Goal: Task Accomplishment & Management: Manage account settings

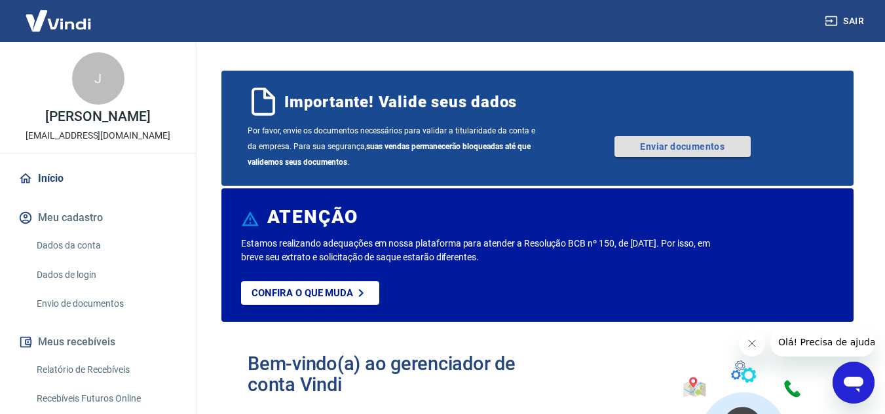
click at [696, 153] on link "Enviar documentos" at bounding box center [682, 146] width 136 height 21
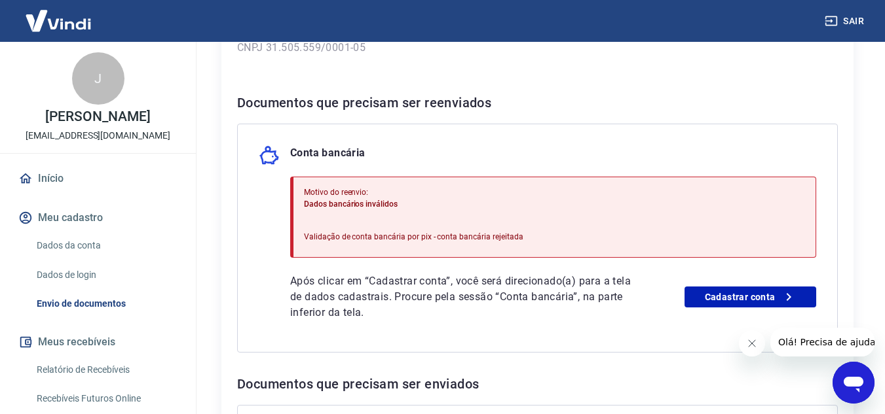
scroll to position [327, 0]
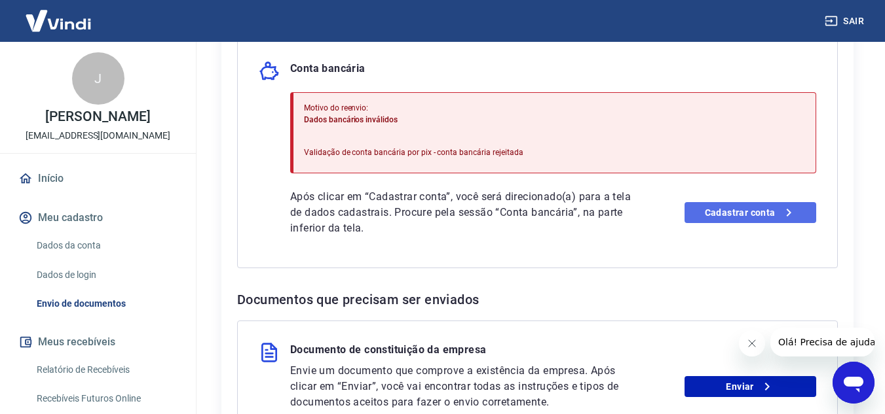
click at [739, 212] on link "Cadastrar conta" at bounding box center [750, 212] width 132 height 21
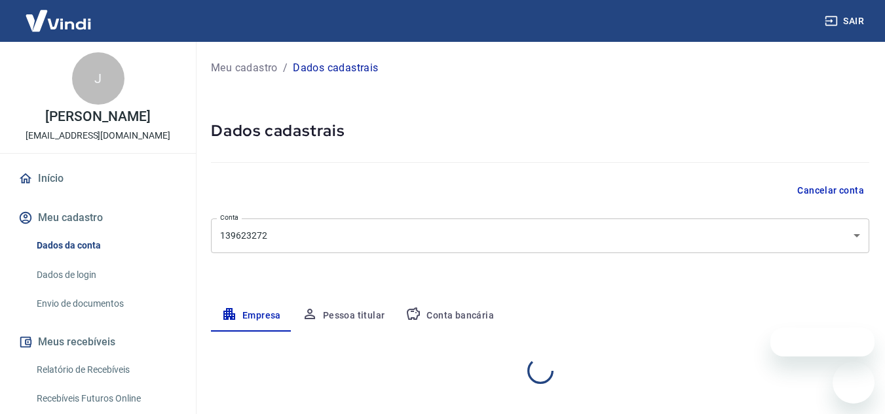
select select "MT"
select select "business"
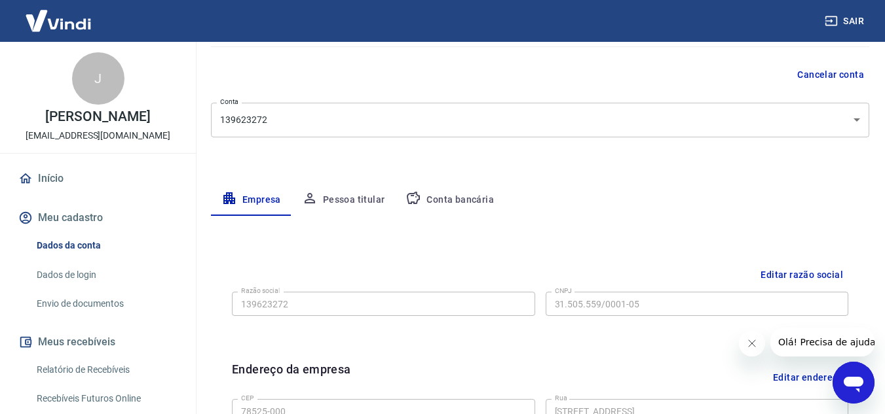
scroll to position [137, 0]
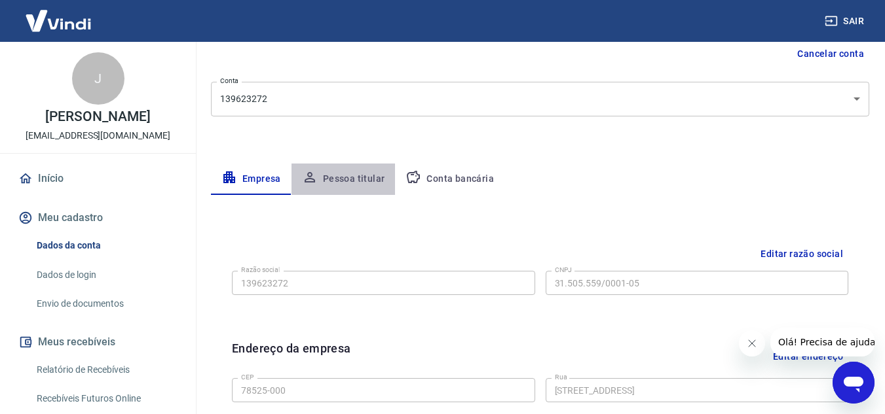
click at [365, 176] on button "Pessoa titular" at bounding box center [343, 179] width 104 height 31
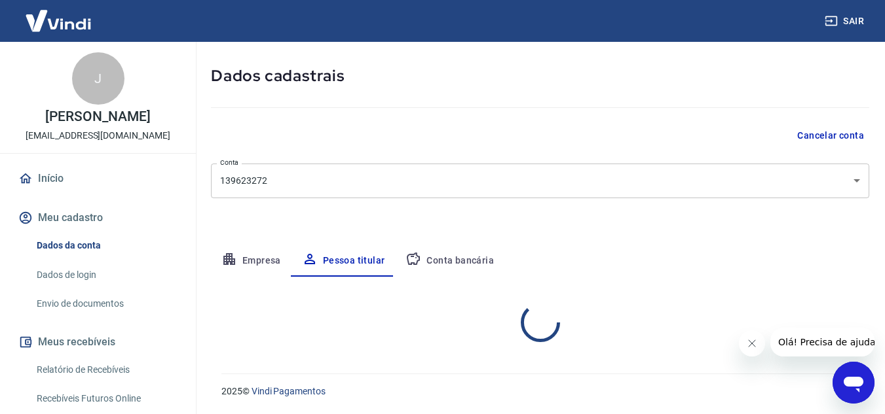
scroll to position [109, 0]
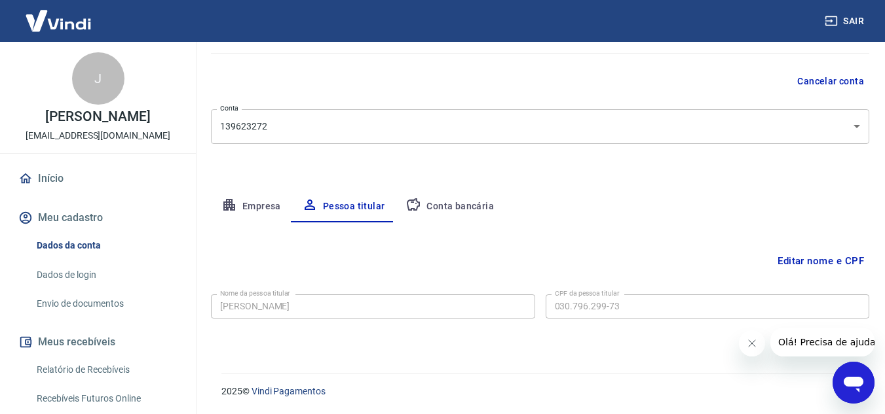
click at [452, 206] on button "Conta bancária" at bounding box center [449, 206] width 109 height 31
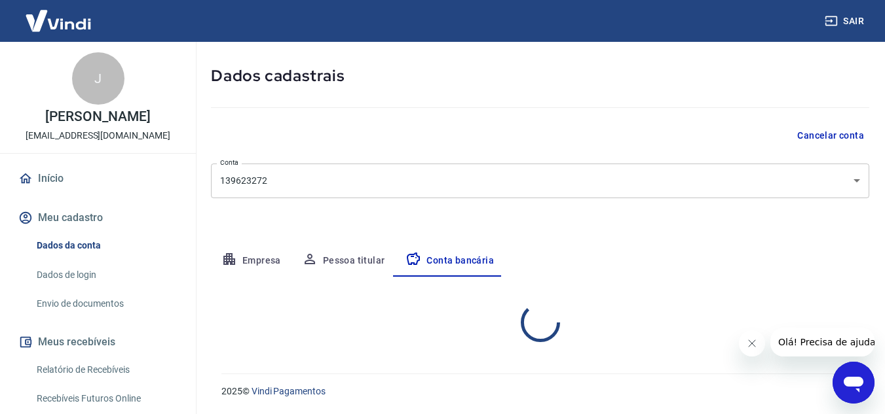
select select "3"
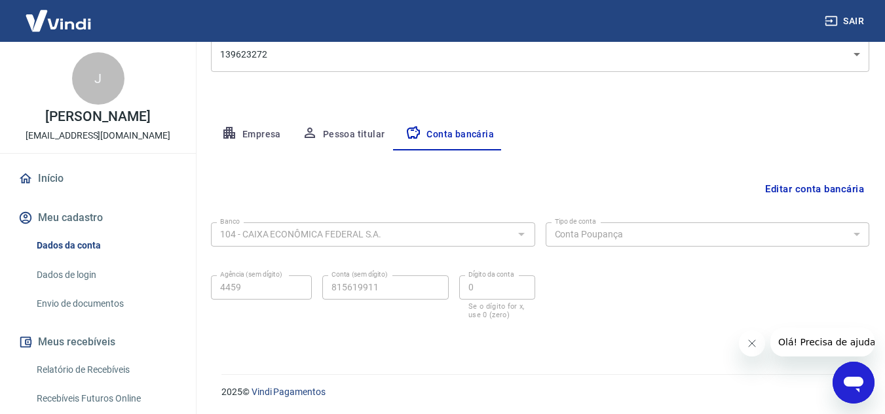
scroll to position [182, 0]
click at [794, 185] on button "Editar conta bancária" at bounding box center [814, 188] width 109 height 25
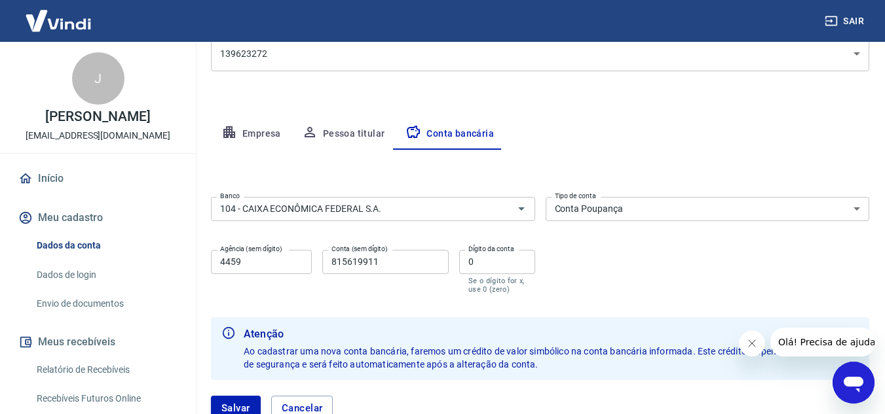
click at [399, 260] on input "815619911" at bounding box center [385, 262] width 126 height 24
type input "8"
drag, startPoint x: 429, startPoint y: 255, endPoint x: 340, endPoint y: 215, distance: 97.0
click at [424, 249] on div "Agência (sem dígito) 4459 Agência (sem dígito) Conta (sem dígito) Conta (sem dí…" at bounding box center [373, 271] width 324 height 52
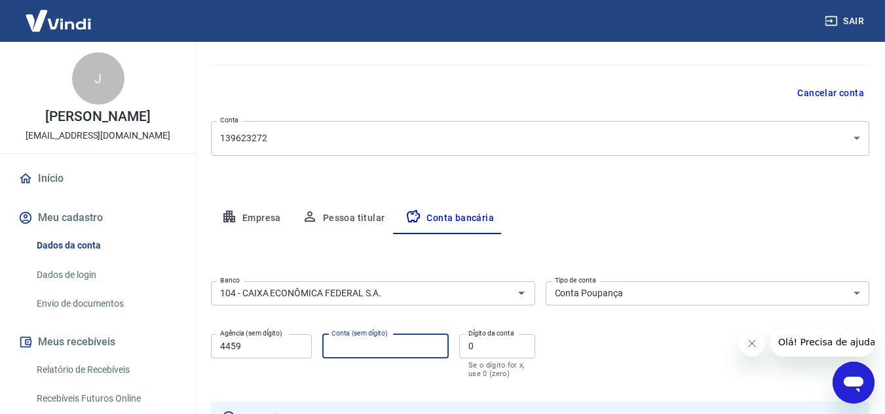
scroll to position [0, 0]
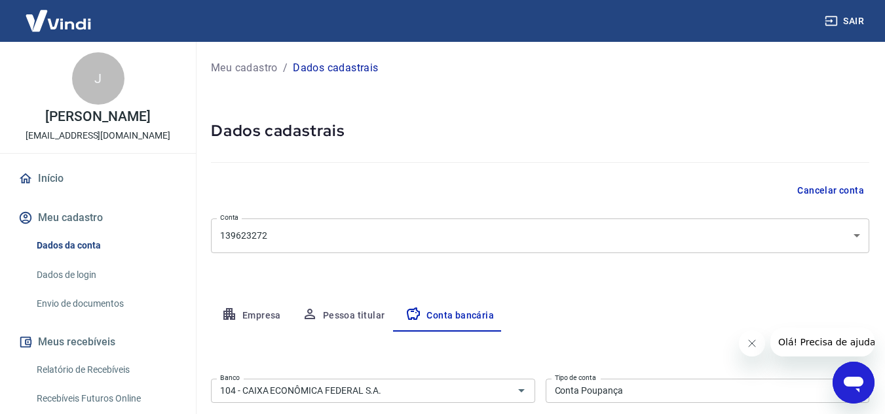
click at [66, 26] on img at bounding box center [58, 21] width 85 height 40
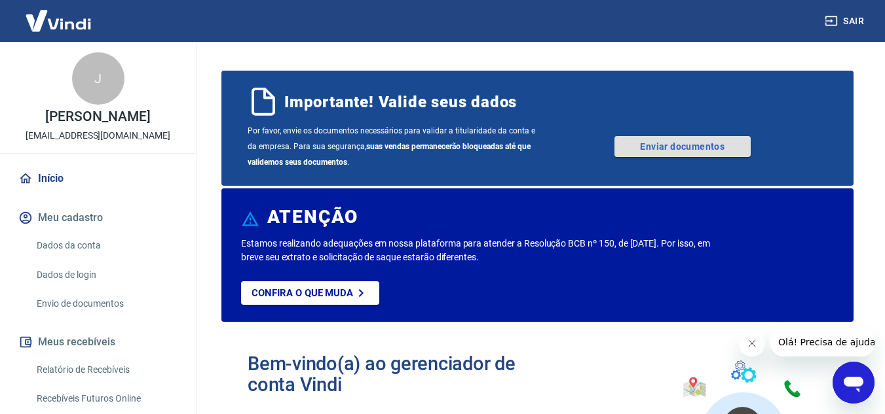
click at [672, 146] on link "Enviar documentos" at bounding box center [682, 146] width 136 height 21
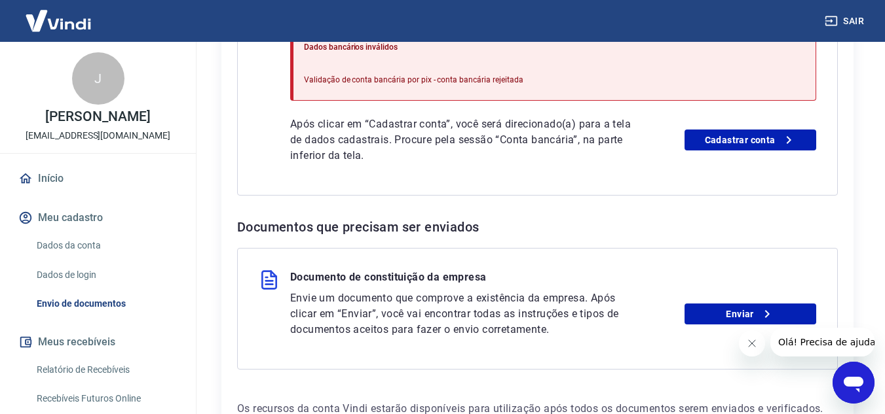
scroll to position [458, 0]
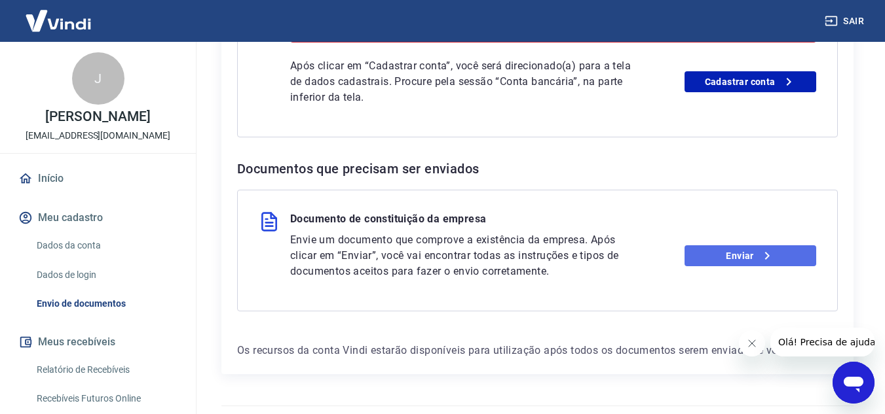
click at [755, 255] on link "Enviar" at bounding box center [750, 256] width 132 height 21
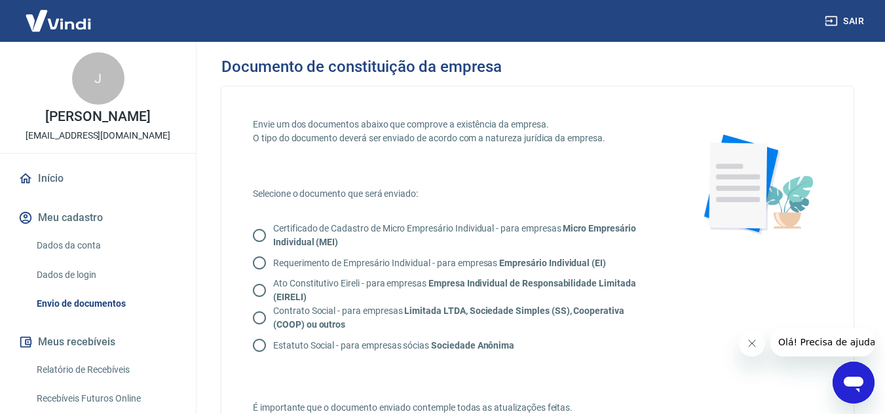
click at [260, 234] on input "Certificado de Cadastro de Micro Empresário Individual - para empresas Micro Em…" at bounding box center [259, 235] width 27 height 27
radio input "true"
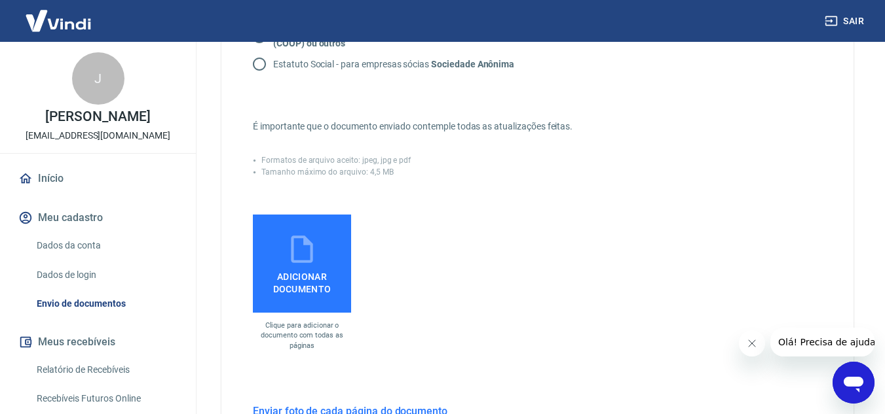
scroll to position [262, 0]
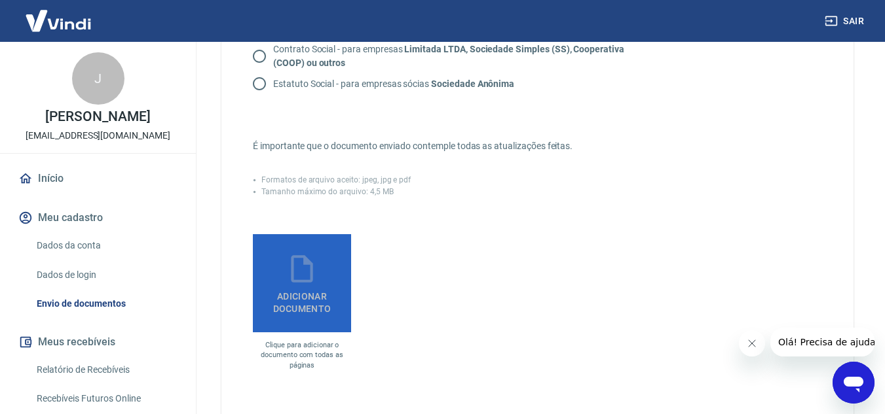
click at [304, 291] on span "Adicionar documento" at bounding box center [302, 299] width 88 height 29
click at [0, 0] on input "Adicionar documento" at bounding box center [0, 0] width 0 height 0
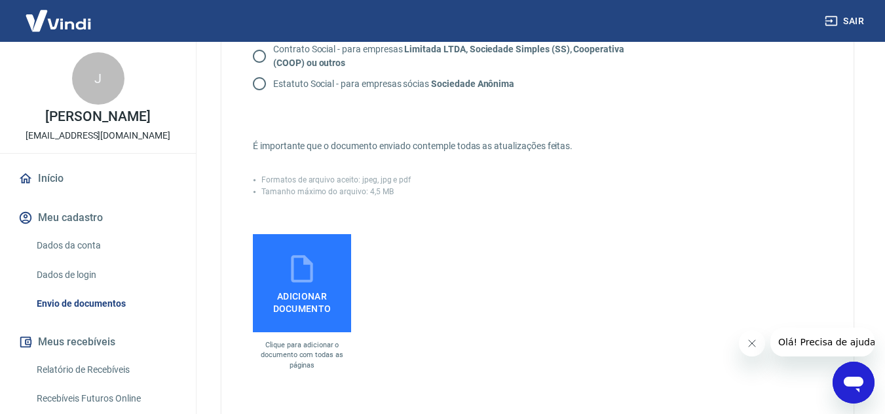
click at [297, 299] on span "Adicionar documento" at bounding box center [302, 299] width 88 height 29
click at [0, 0] on input "Adicionar documento" at bounding box center [0, 0] width 0 height 0
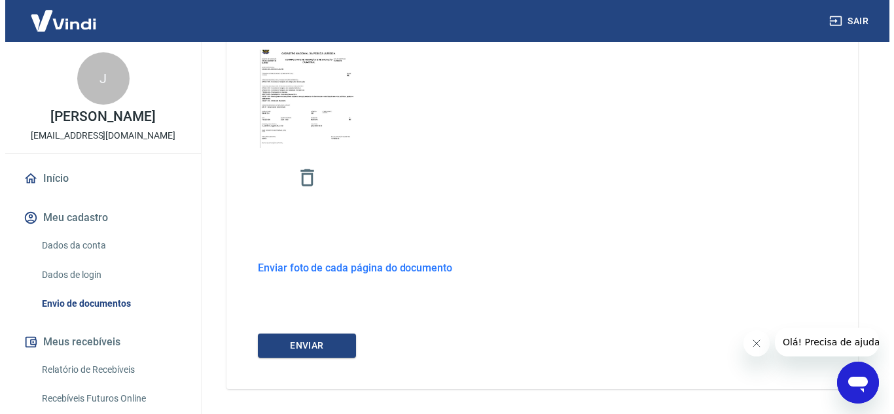
scroll to position [494, 0]
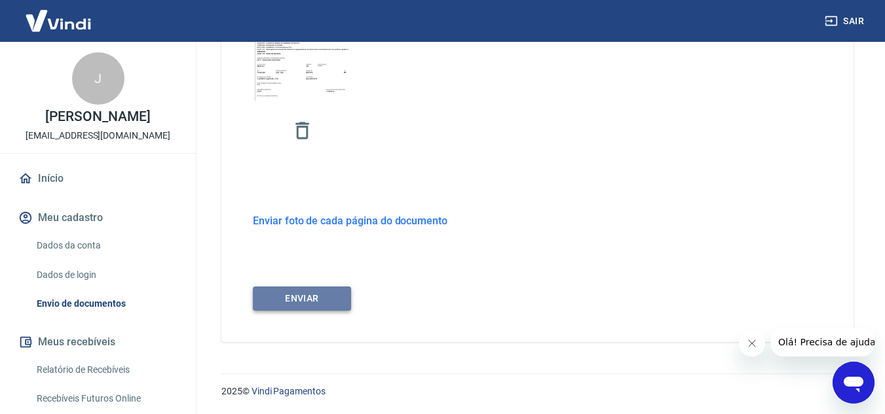
click at [295, 298] on button "ENVIAR" at bounding box center [302, 299] width 98 height 24
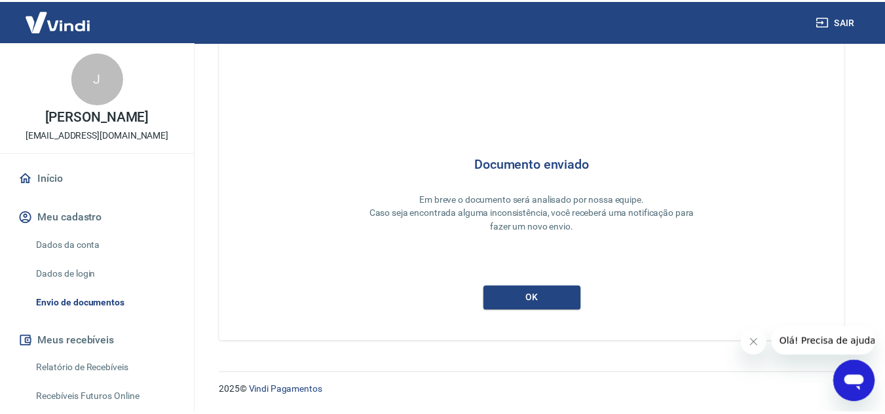
scroll to position [40, 0]
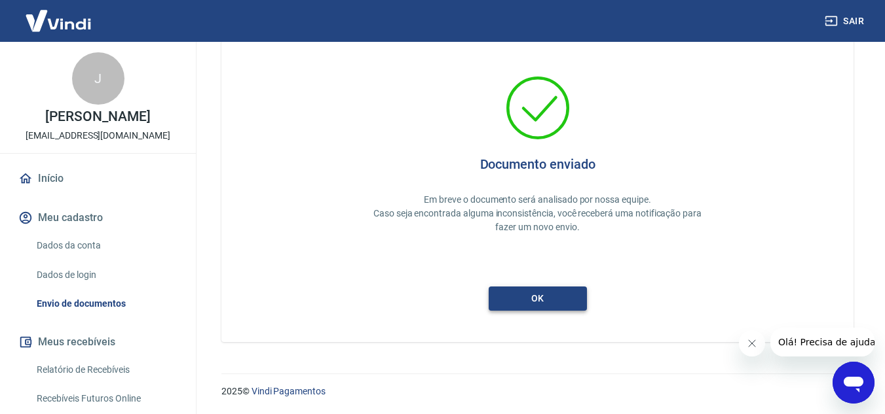
click at [546, 301] on button "ok" at bounding box center [537, 299] width 98 height 24
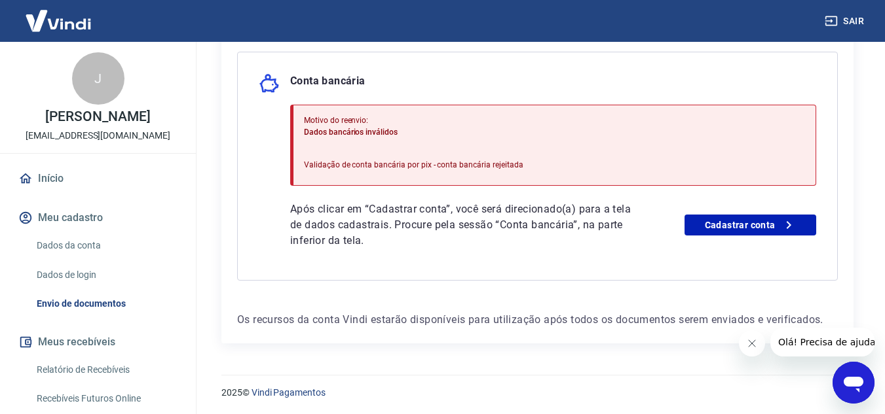
scroll to position [316, 0]
click at [754, 225] on link "Cadastrar conta" at bounding box center [750, 223] width 132 height 21
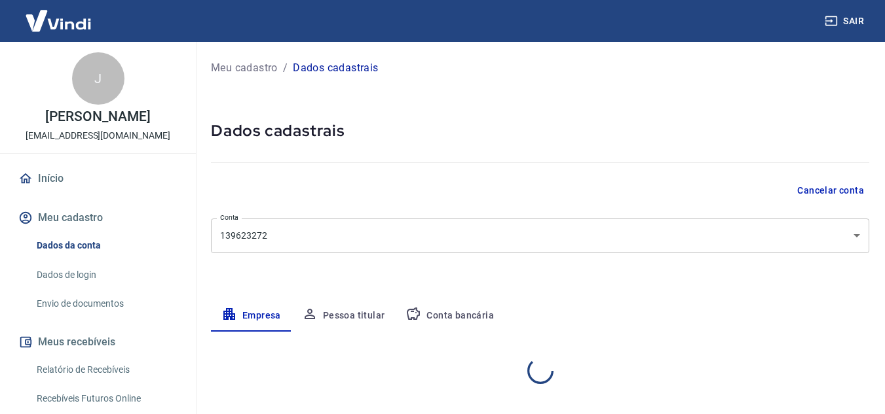
select select "MT"
select select "business"
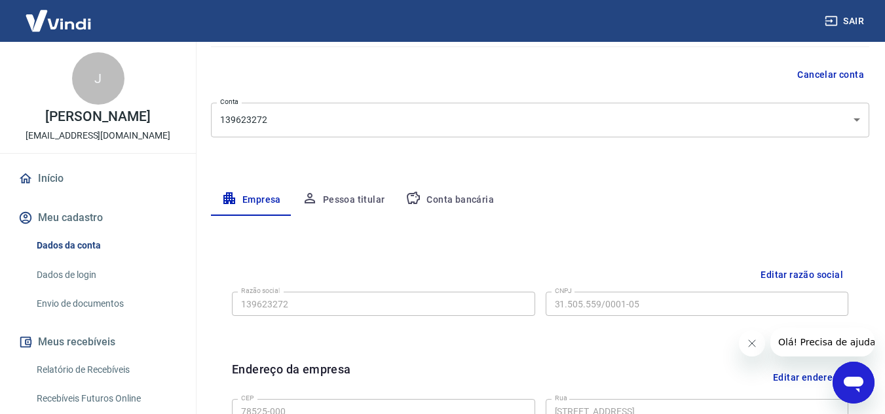
scroll to position [6, 0]
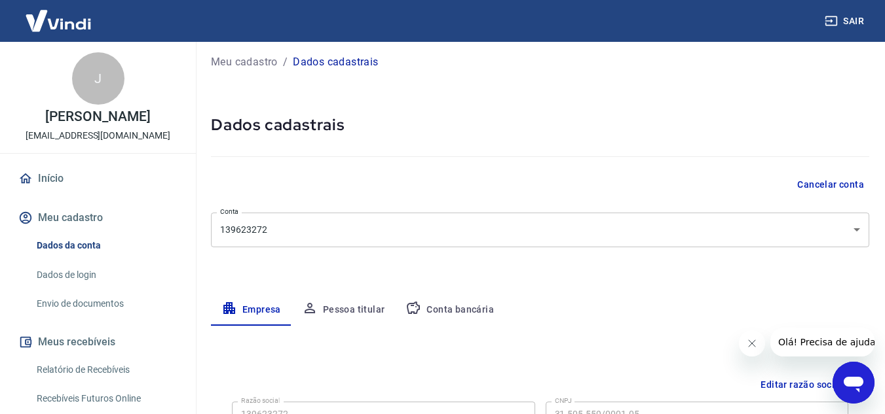
click at [444, 306] on button "Conta bancária" at bounding box center [449, 310] width 109 height 31
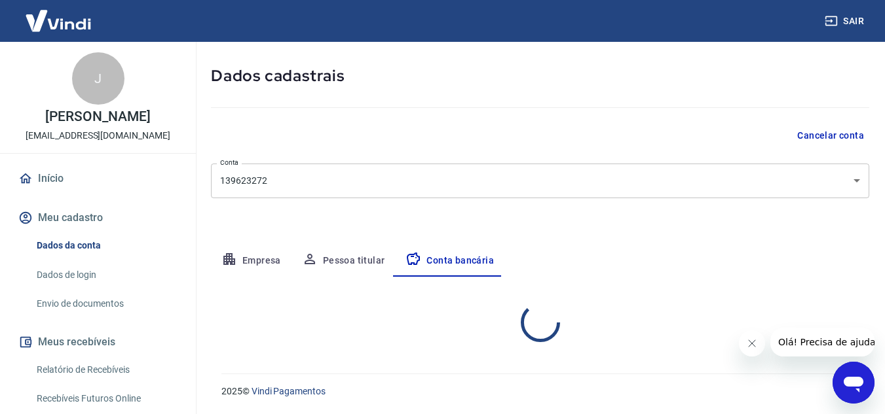
select select "3"
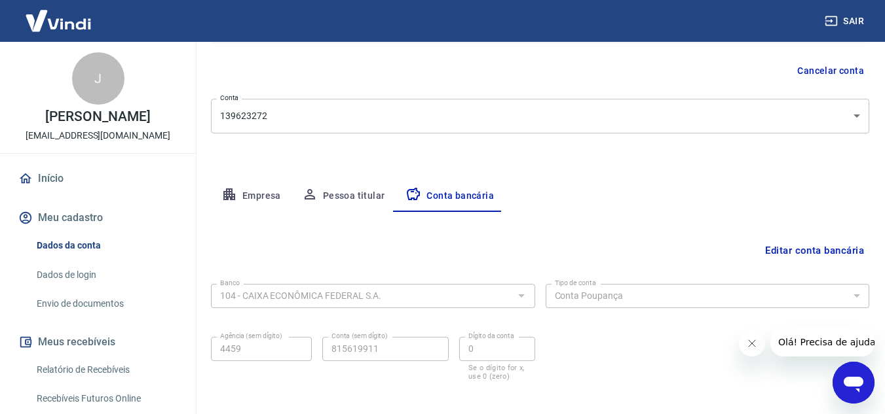
scroll to position [182, 0]
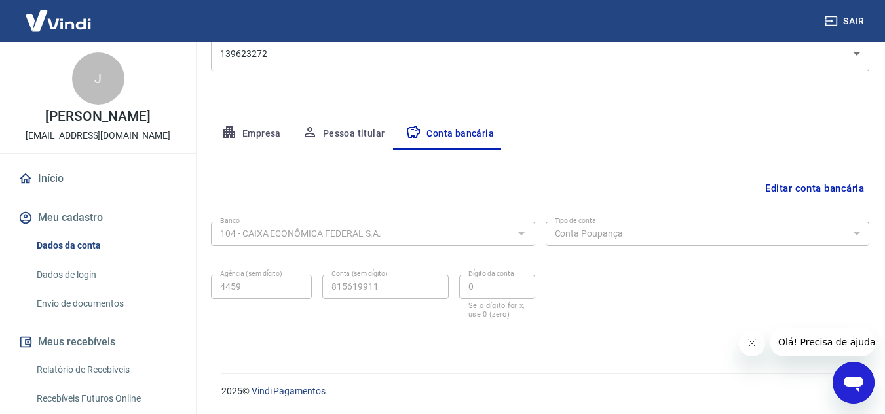
click at [816, 175] on div "Editar conta bancária Banco 104 - CAIXA ECONÔMICA FEDERAL S.A. Banco Tipo de co…" at bounding box center [540, 246] width 658 height 192
click at [815, 181] on button "Editar conta bancária" at bounding box center [814, 188] width 109 height 25
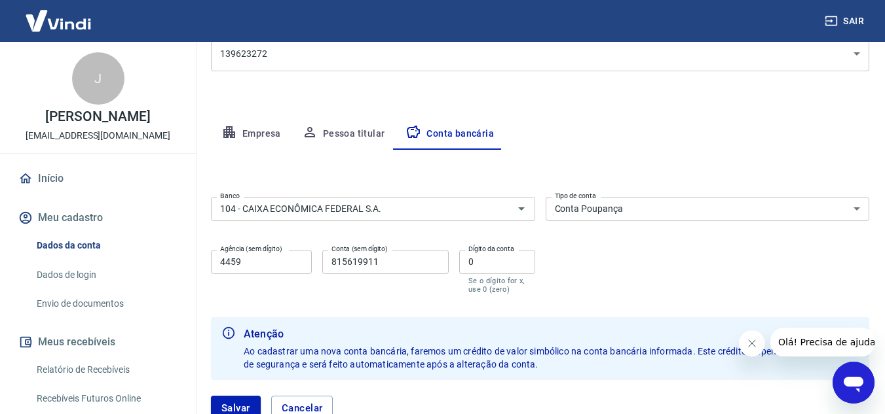
click at [403, 258] on input "815619911" at bounding box center [385, 262] width 126 height 24
type input "8156199110"
click at [505, 256] on input "0" at bounding box center [497, 262] width 76 height 24
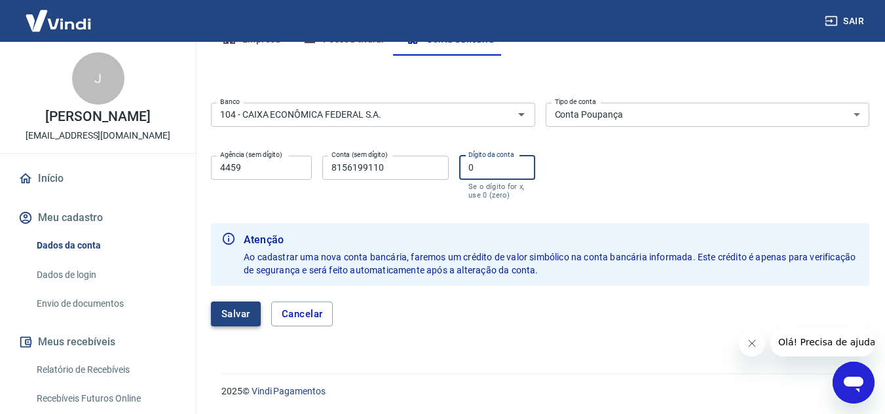
click at [242, 312] on button "Salvar" at bounding box center [236, 314] width 50 height 25
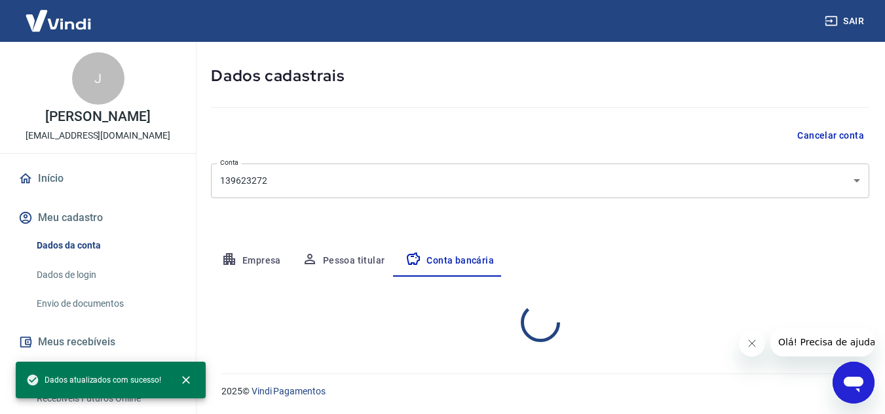
select select "3"
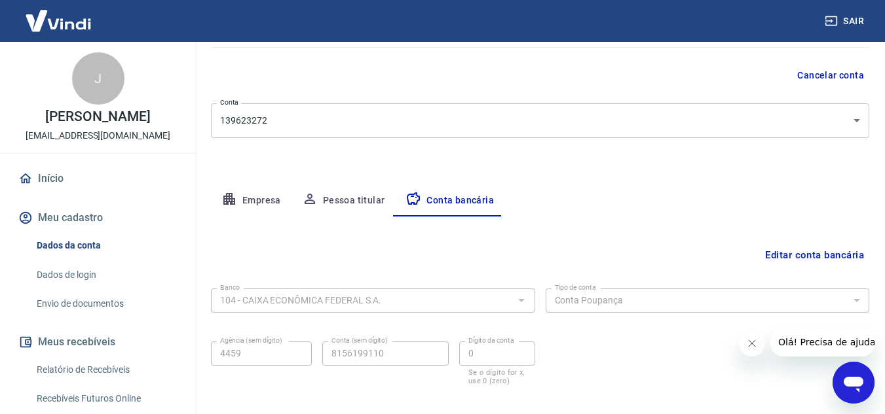
scroll to position [0, 0]
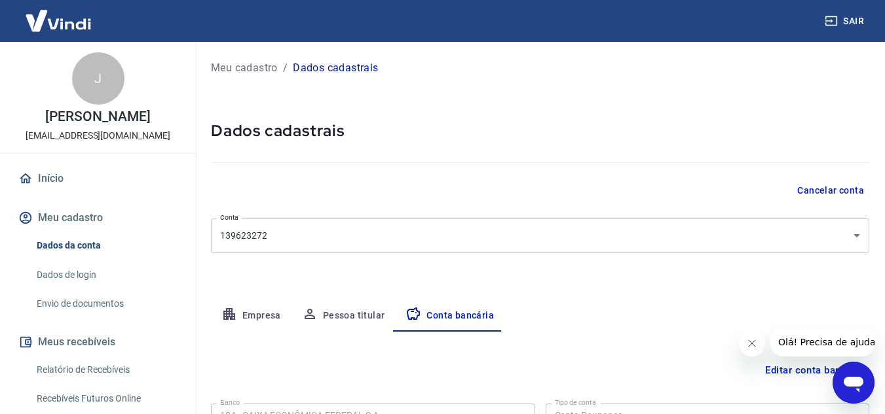
click at [235, 70] on p "Meu cadastro" at bounding box center [244, 68] width 67 height 16
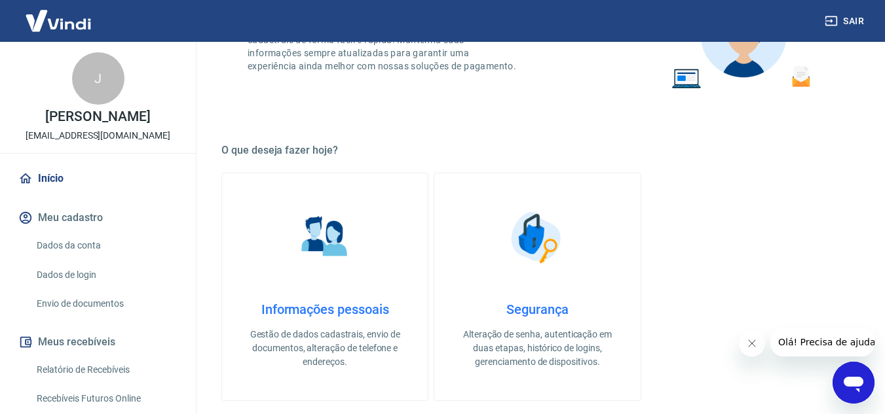
scroll to position [524, 0]
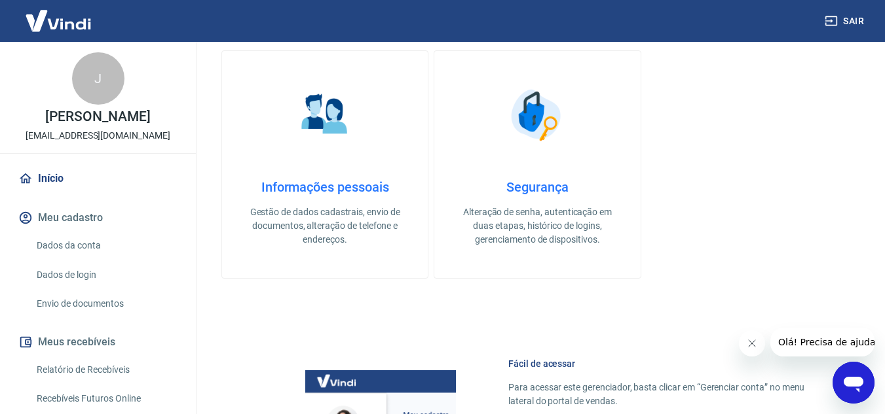
click at [361, 168] on link "Informações pessoais Gestão de dados cadastrais, envio de documentos, alteração…" at bounding box center [324, 164] width 207 height 229
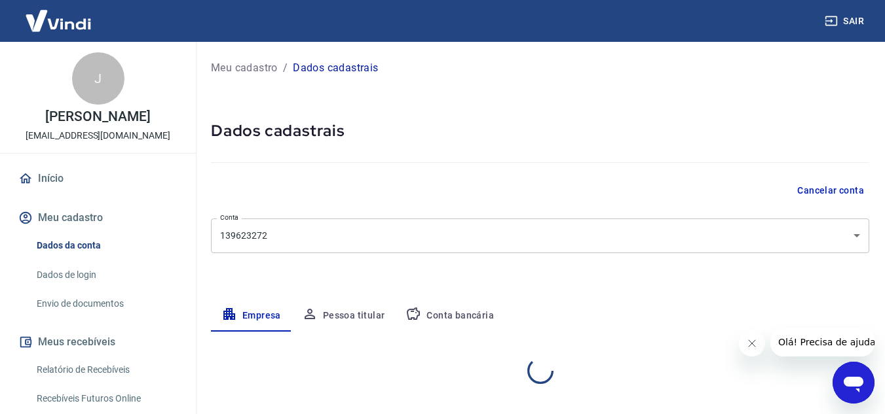
select select "MT"
select select "business"
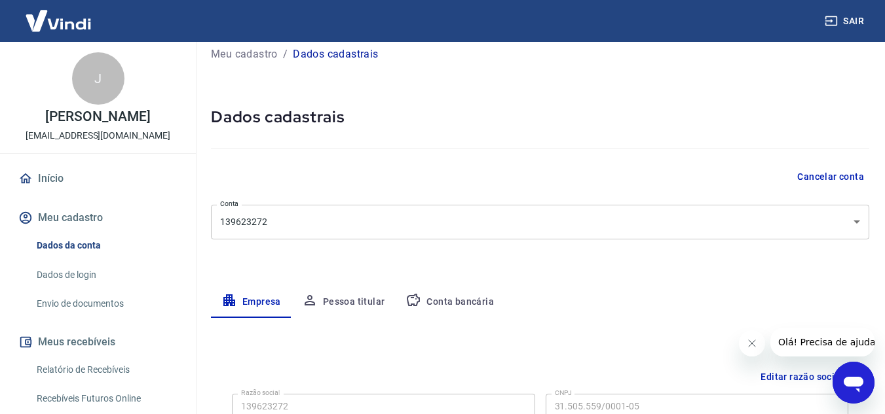
scroll to position [6, 0]
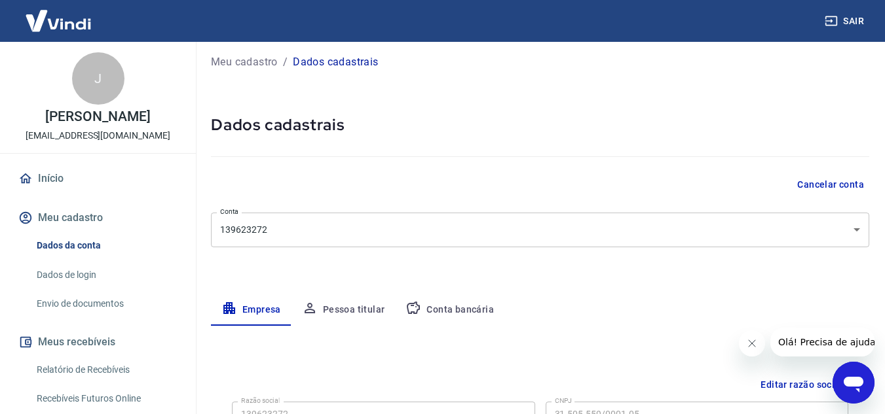
click at [354, 310] on button "Pessoa titular" at bounding box center [343, 310] width 104 height 31
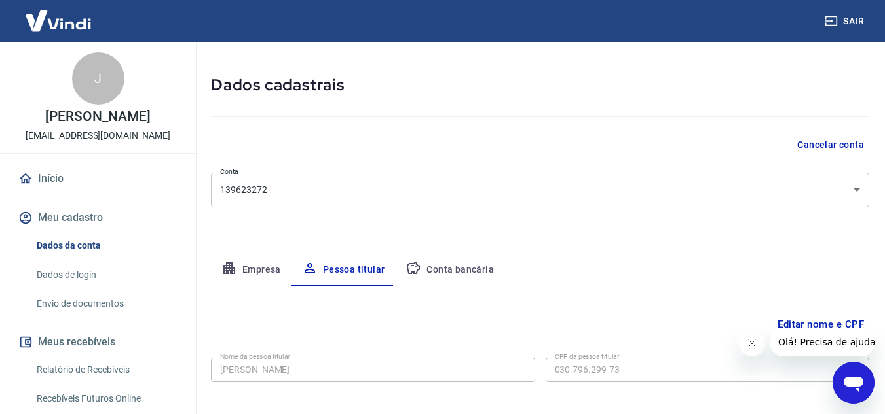
scroll to position [109, 0]
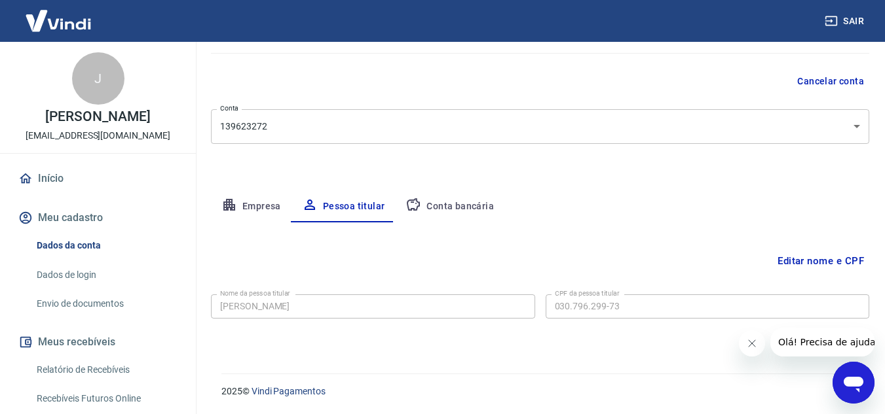
click at [433, 194] on button "Conta bancária" at bounding box center [449, 206] width 109 height 31
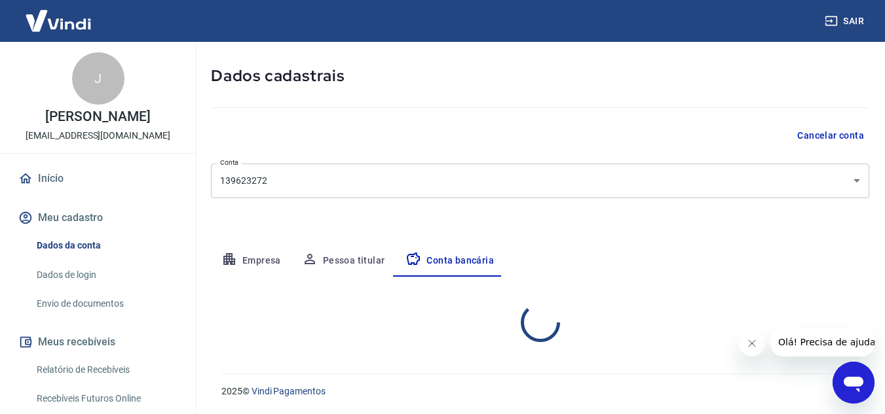
select select "3"
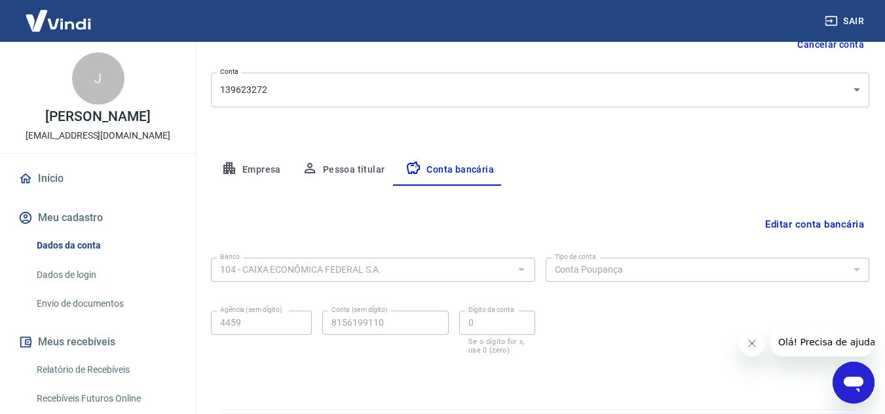
scroll to position [182, 0]
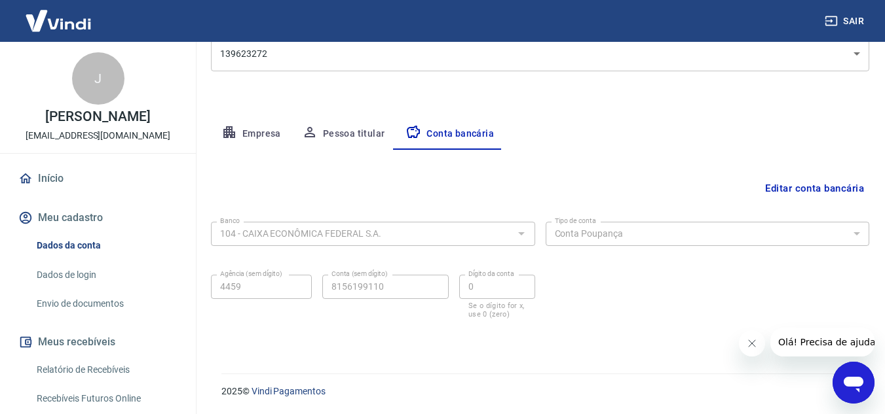
click at [66, 175] on link "Início" at bounding box center [98, 178] width 164 height 29
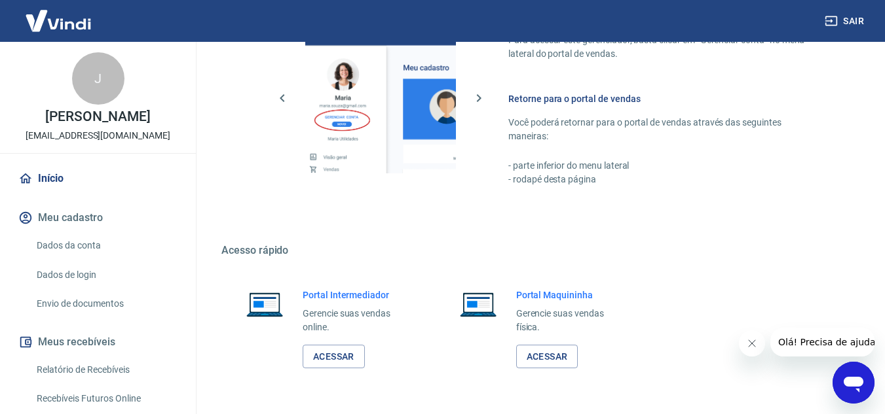
scroll to position [913, 0]
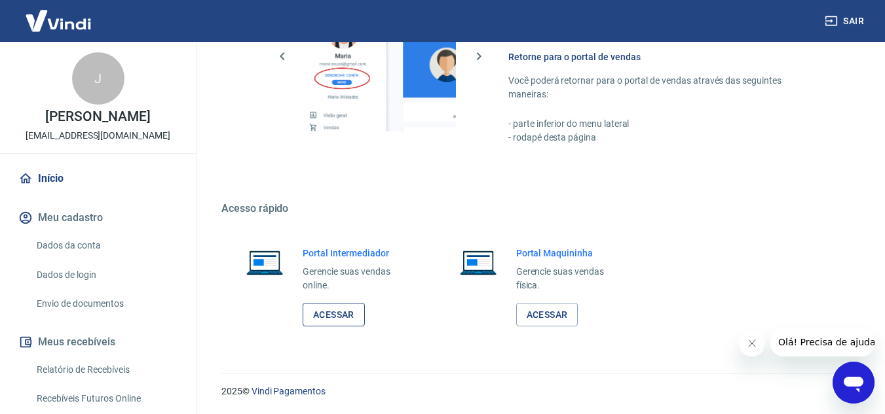
click at [344, 314] on link "Acessar" at bounding box center [333, 315] width 62 height 24
click at [723, 172] on div "Fácil de acessar Para acessar este gerenciador, basta clicar em “Gerenciar cont…" at bounding box center [537, 53] width 632 height 245
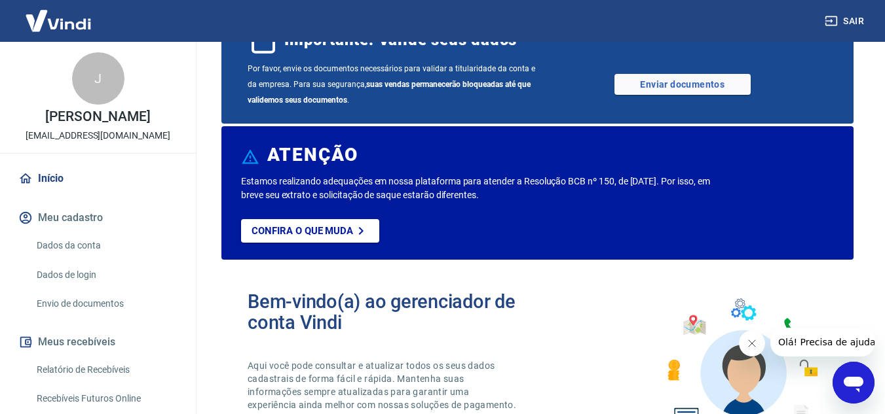
scroll to position [0, 0]
